Goal: Information Seeking & Learning: Learn about a topic

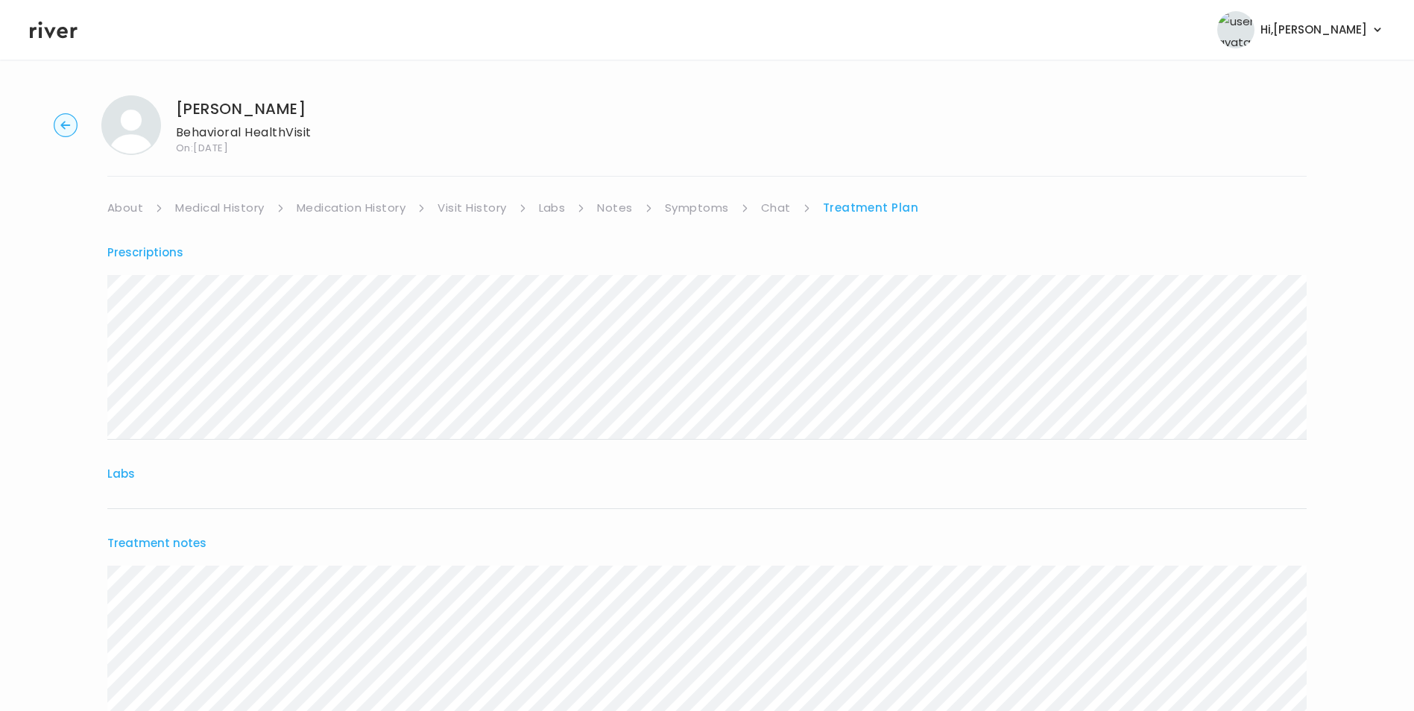
click at [59, 40] on header "Hi, [PERSON_NAME] Profile Logout" at bounding box center [707, 30] width 1414 height 60
click at [42, 33] on icon at bounding box center [54, 30] width 48 height 22
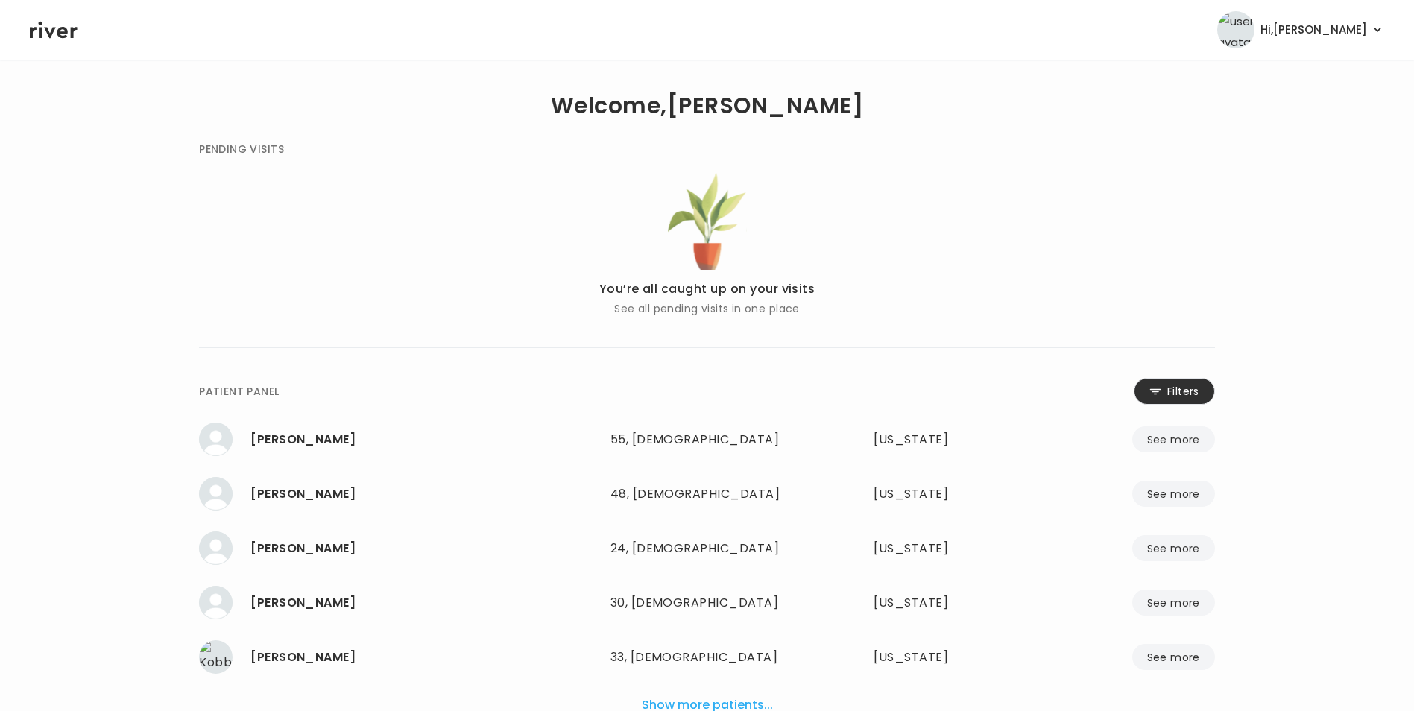
click at [1163, 393] on button "Filters" at bounding box center [1174, 391] width 81 height 27
click at [781, 391] on input "name" at bounding box center [663, 394] width 474 height 31
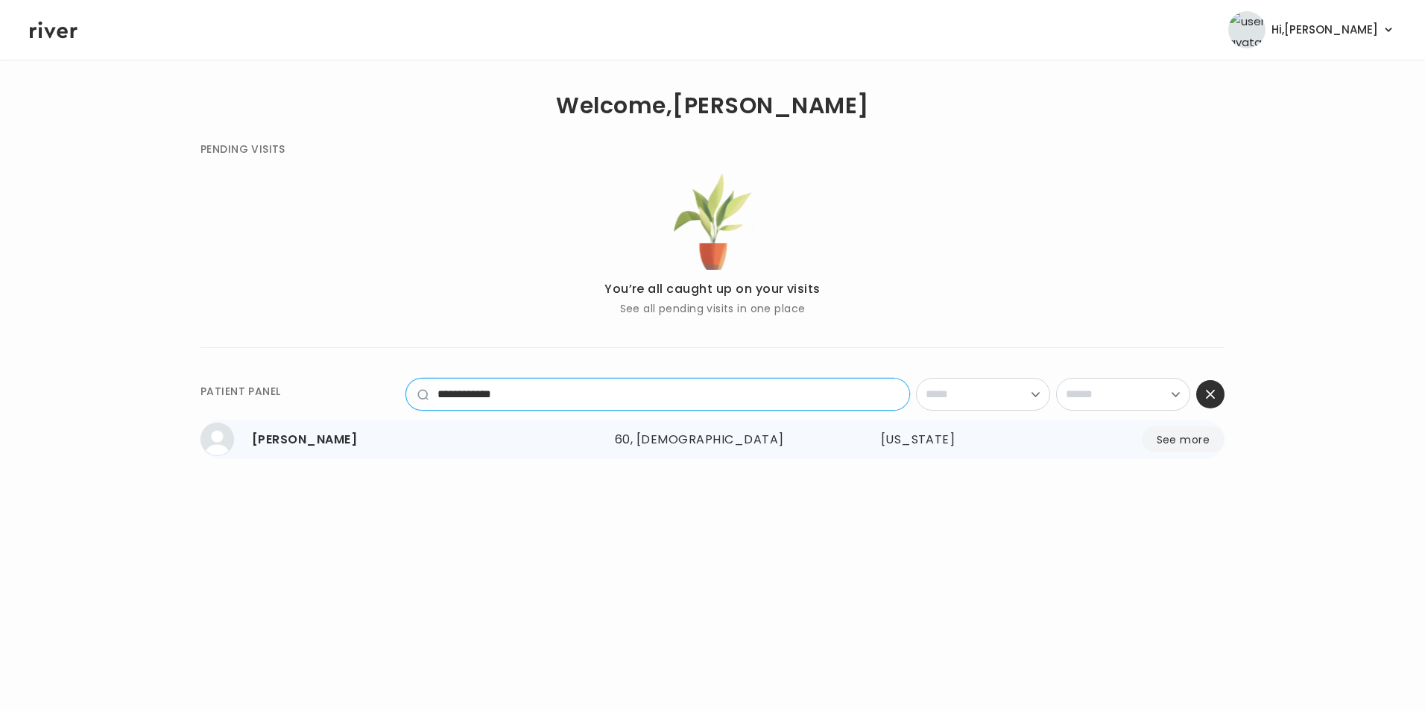
type input "**********"
click at [1190, 436] on button "See more" at bounding box center [1183, 439] width 83 height 26
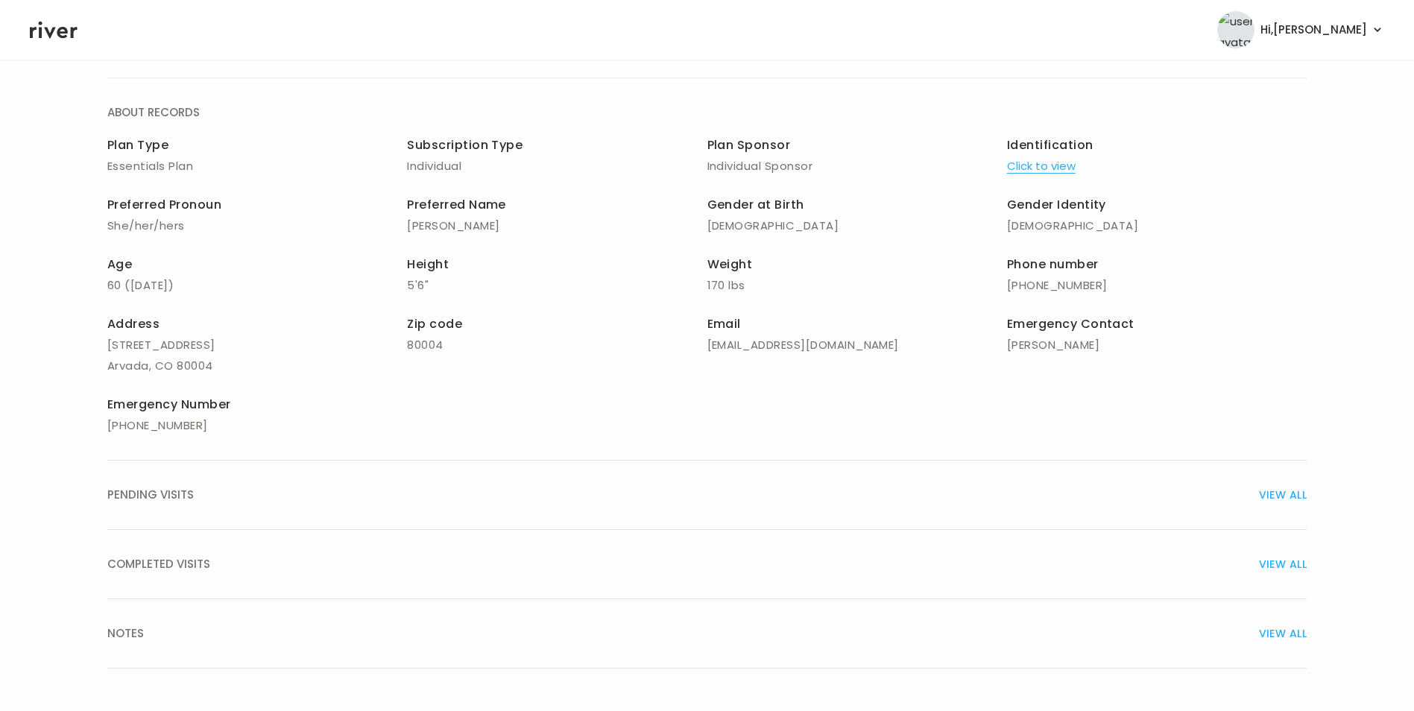
scroll to position [107, 0]
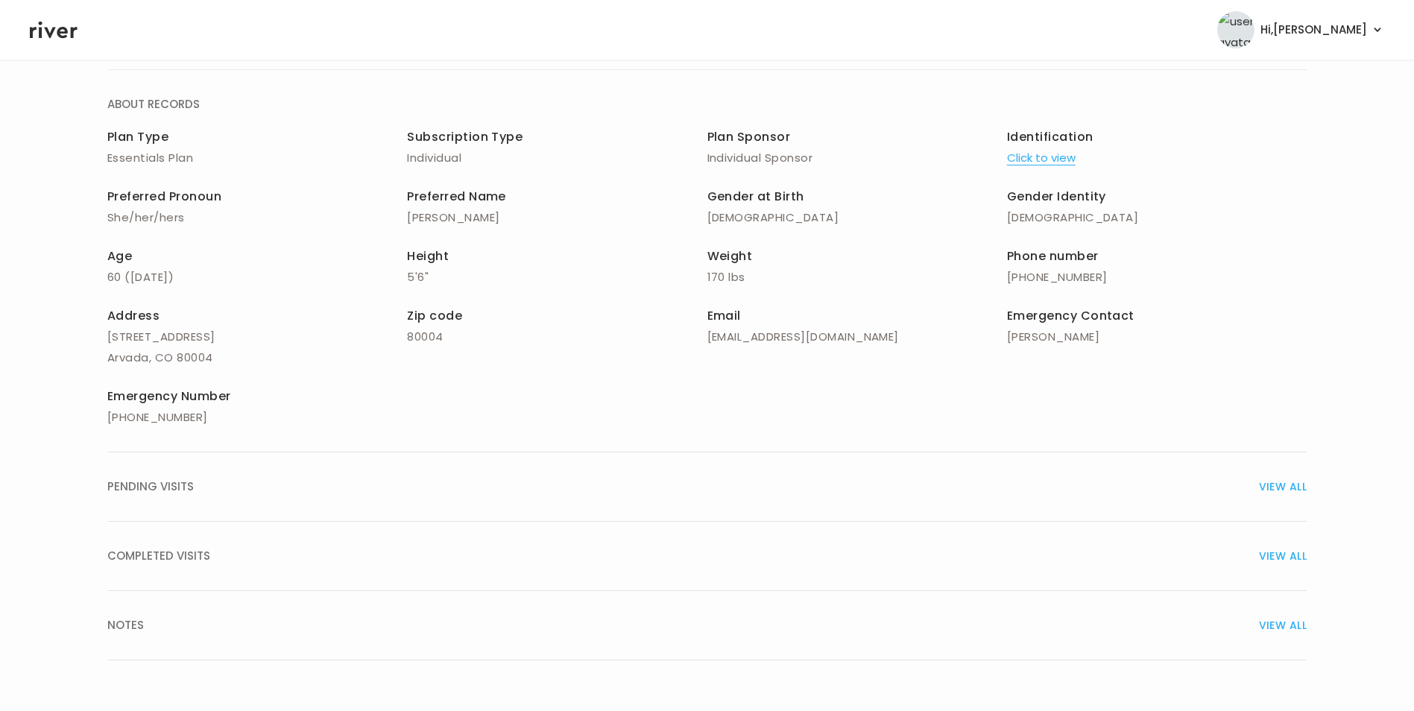
click at [1289, 563] on span "VIEW ALL" at bounding box center [1283, 556] width 48 height 21
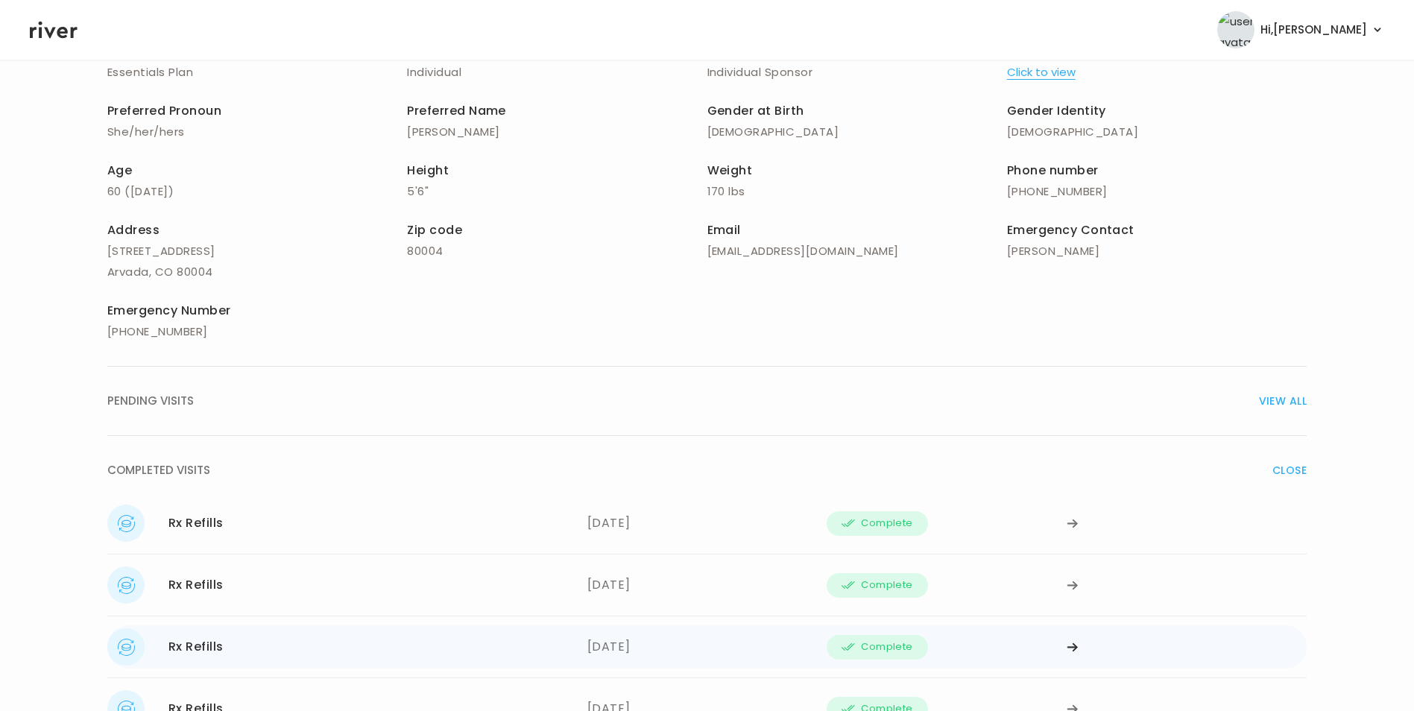
scroll to position [330, 0]
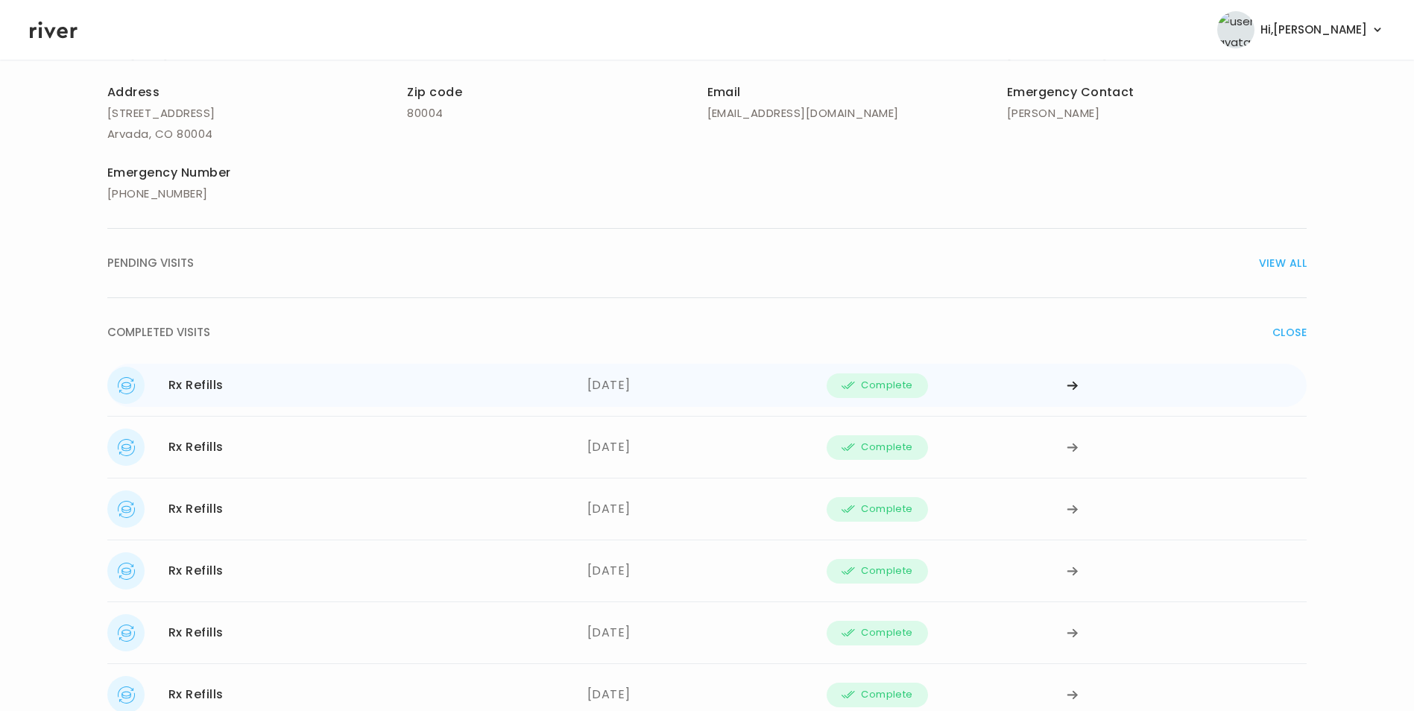
click at [1071, 383] on icon at bounding box center [1072, 385] width 12 height 11
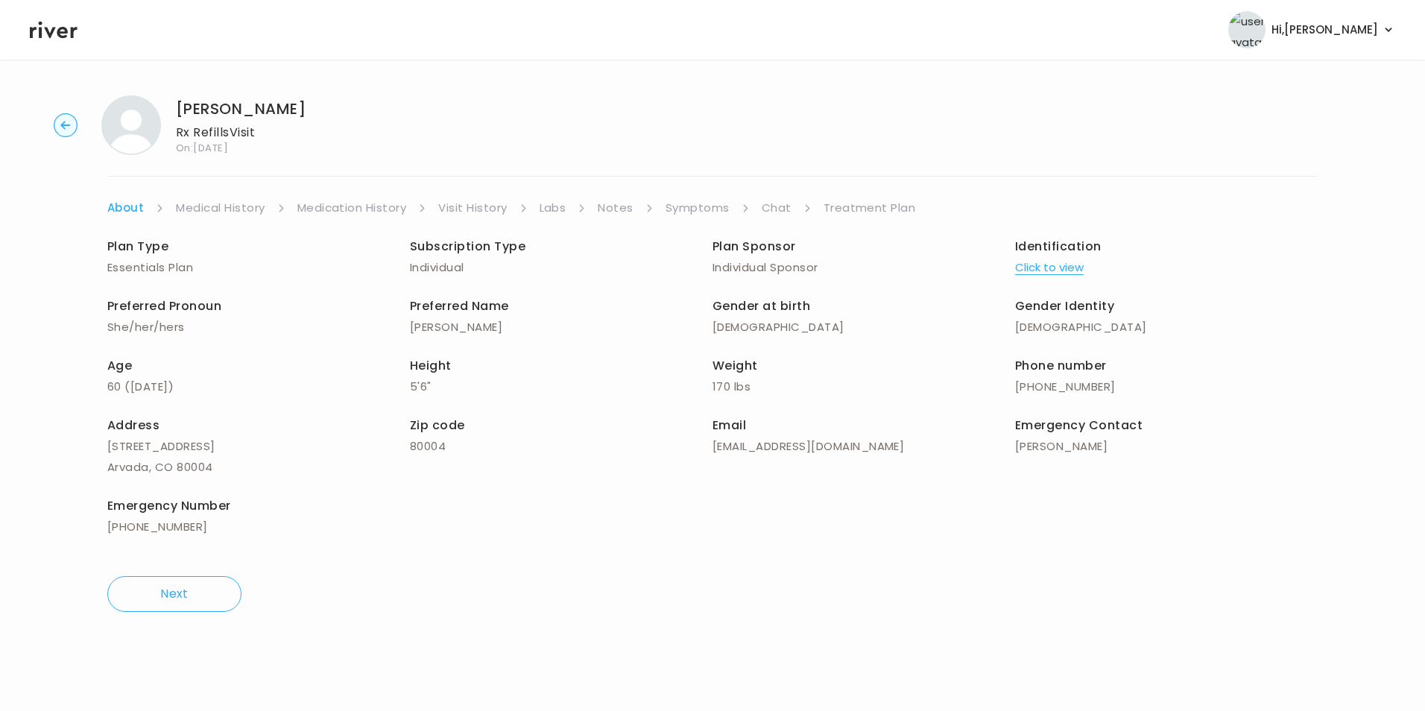
click at [850, 201] on link "Treatment Plan" at bounding box center [870, 207] width 92 height 21
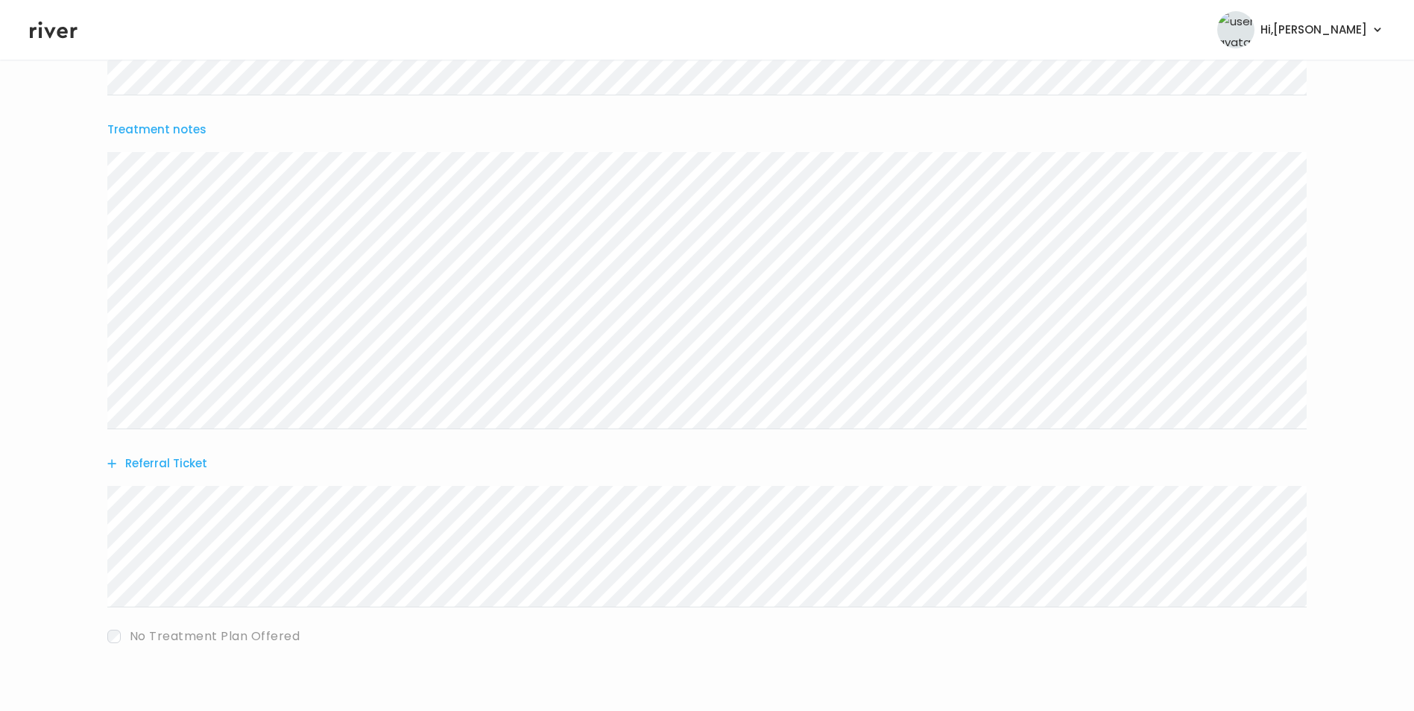
scroll to position [660, 0]
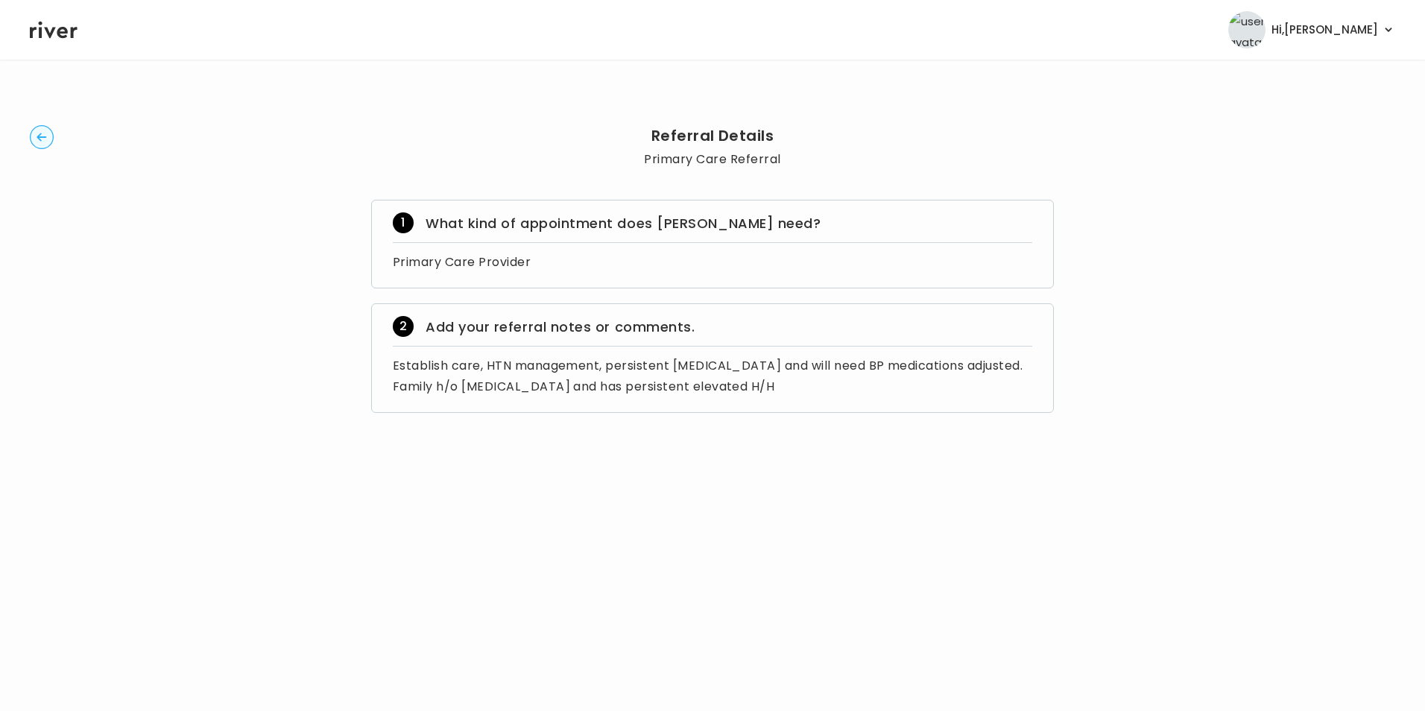
click at [39, 131] on circle "button" at bounding box center [42, 137] width 23 height 23
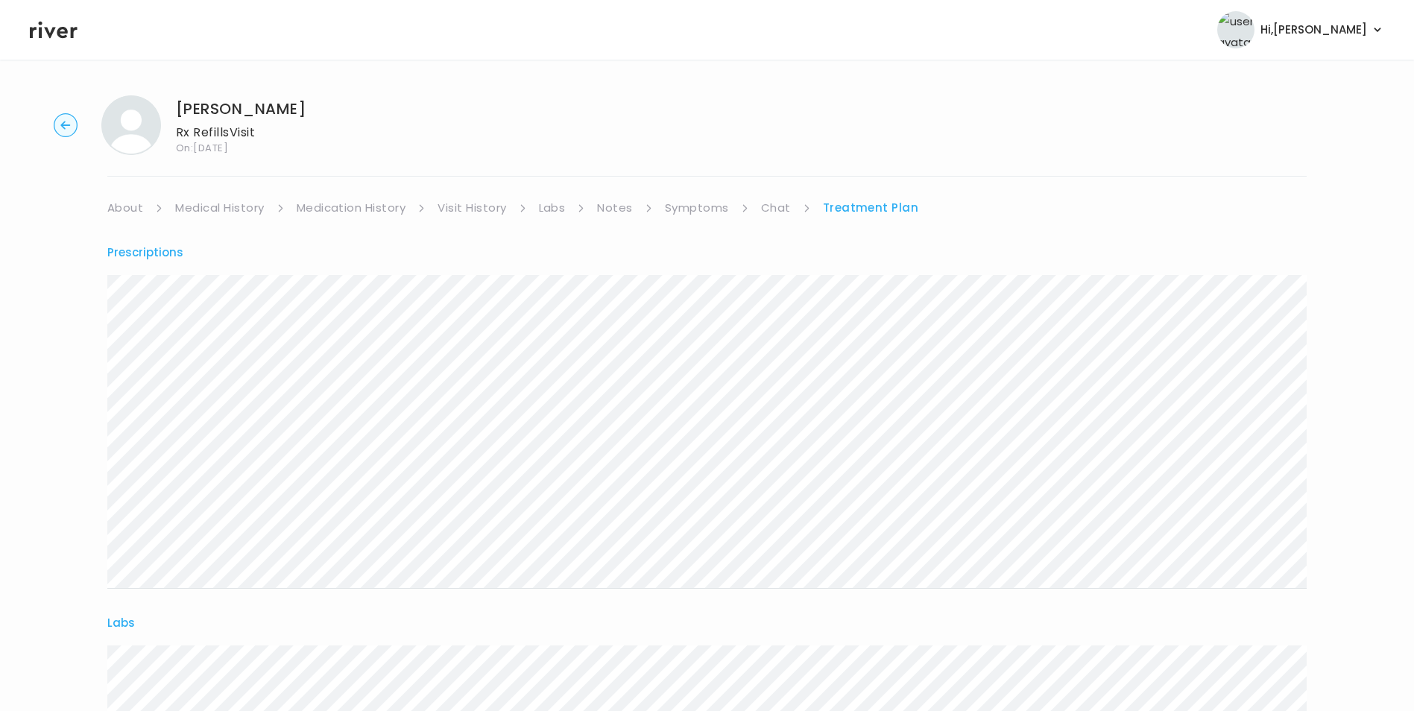
click at [229, 116] on h1 "[PERSON_NAME]" at bounding box center [241, 108] width 130 height 21
click at [118, 121] on img at bounding box center [131, 125] width 60 height 60
click at [121, 204] on link "About" at bounding box center [125, 207] width 36 height 21
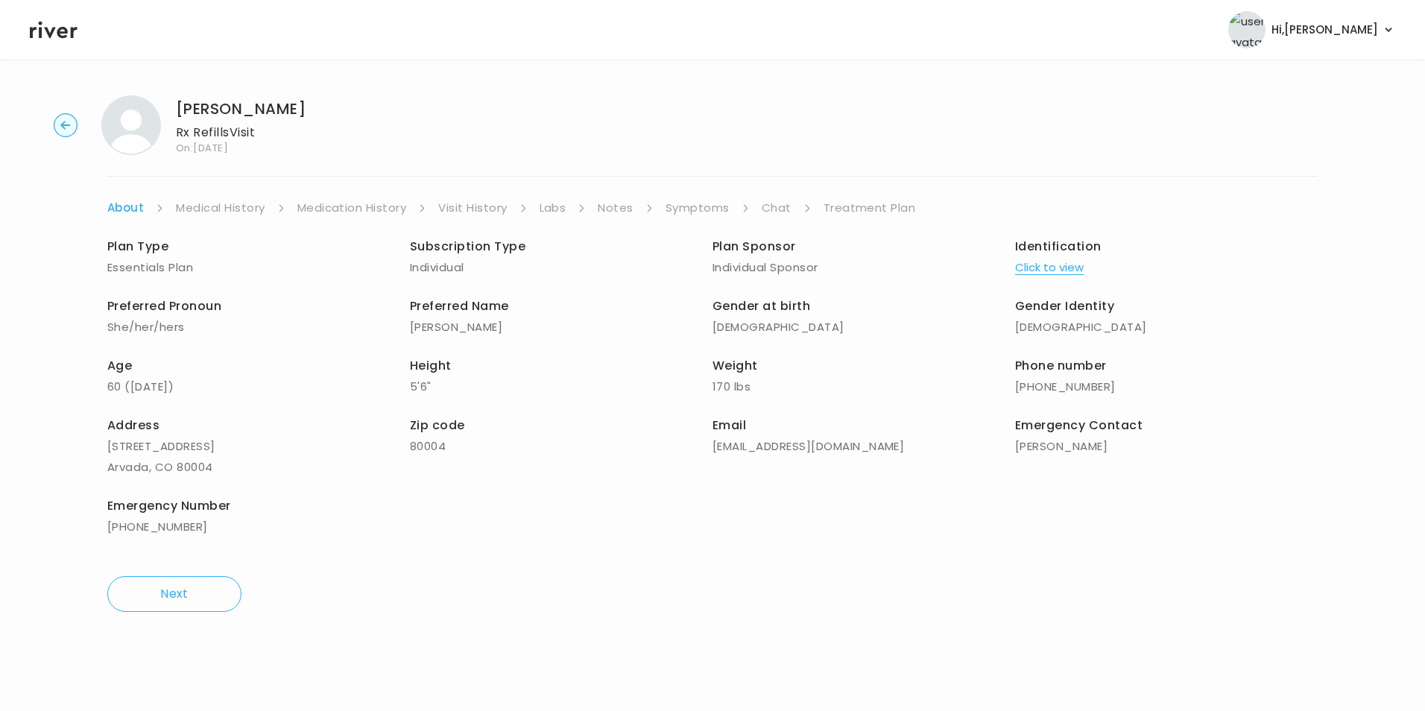
drag, startPoint x: 44, startPoint y: 33, endPoint x: 71, endPoint y: 28, distance: 27.2
click at [44, 31] on icon at bounding box center [54, 30] width 48 height 22
